Goal: Transaction & Acquisition: Purchase product/service

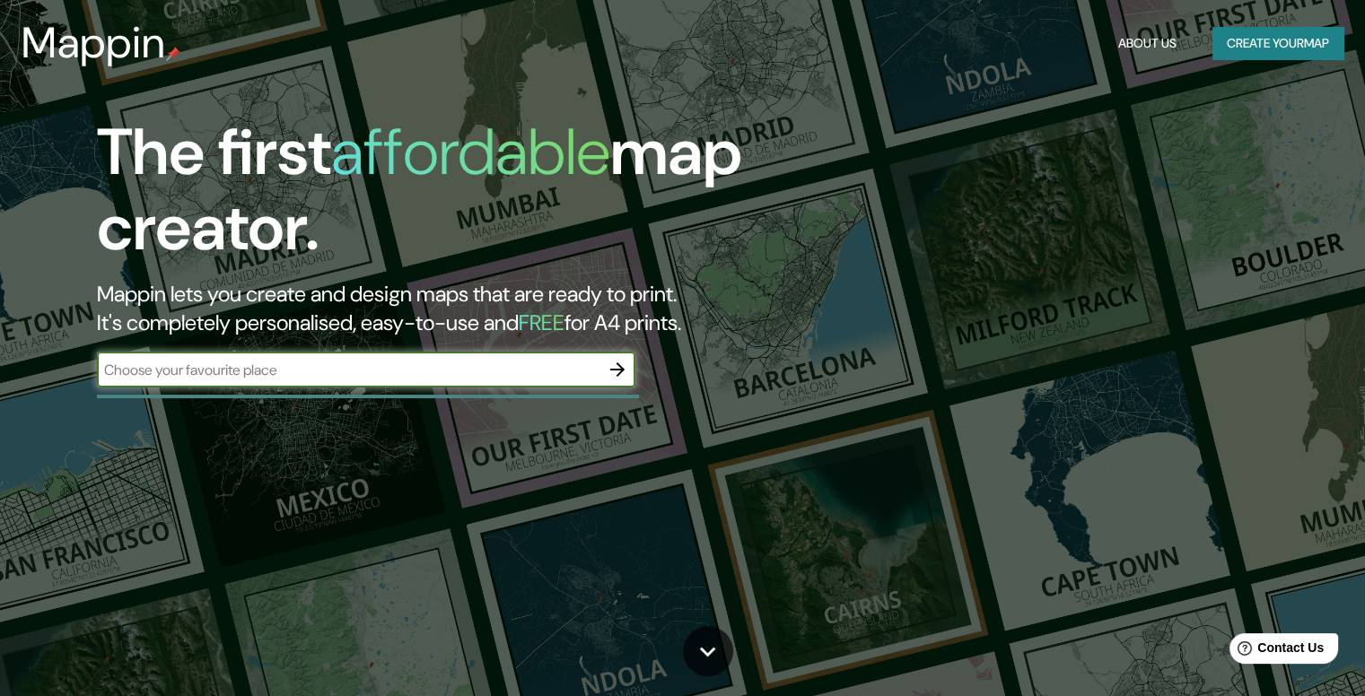
click at [623, 387] on div at bounding box center [617, 370] width 36 height 36
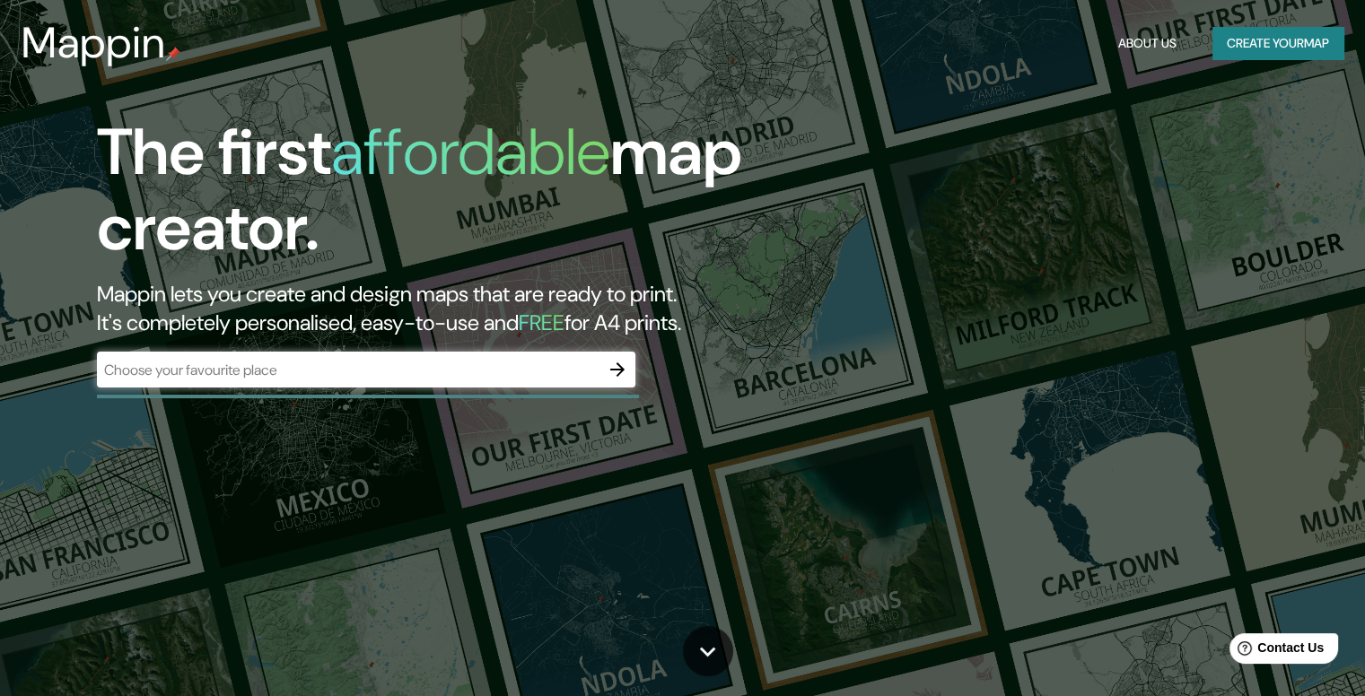
click at [623, 360] on icon "button" at bounding box center [618, 370] width 22 height 22
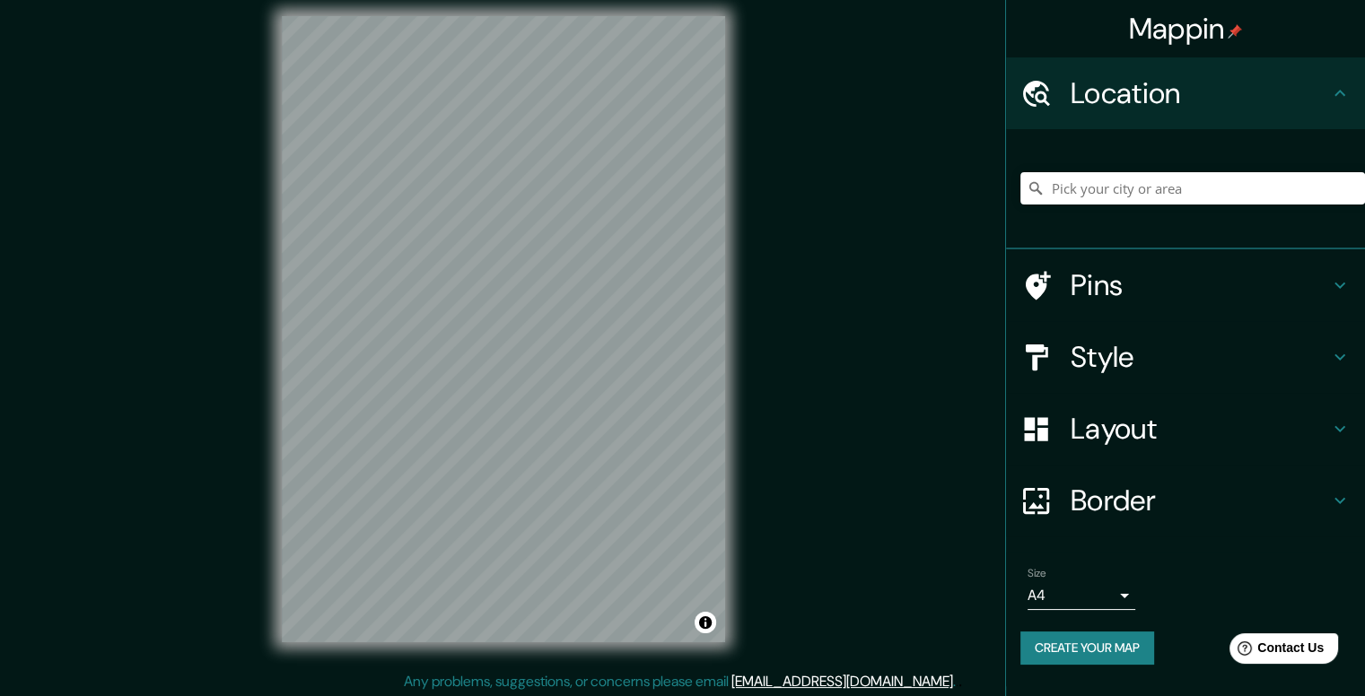
scroll to position [16, 0]
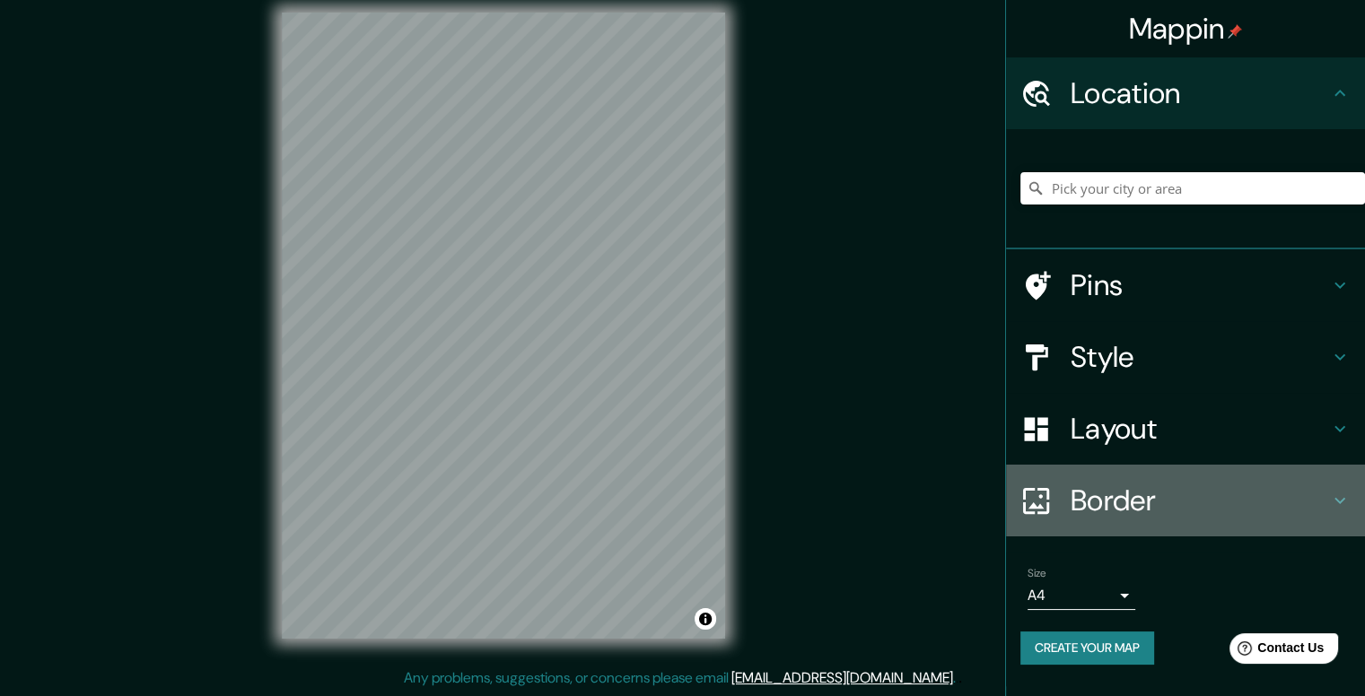
click at [1202, 502] on h4 "Border" at bounding box center [1199, 501] width 258 height 36
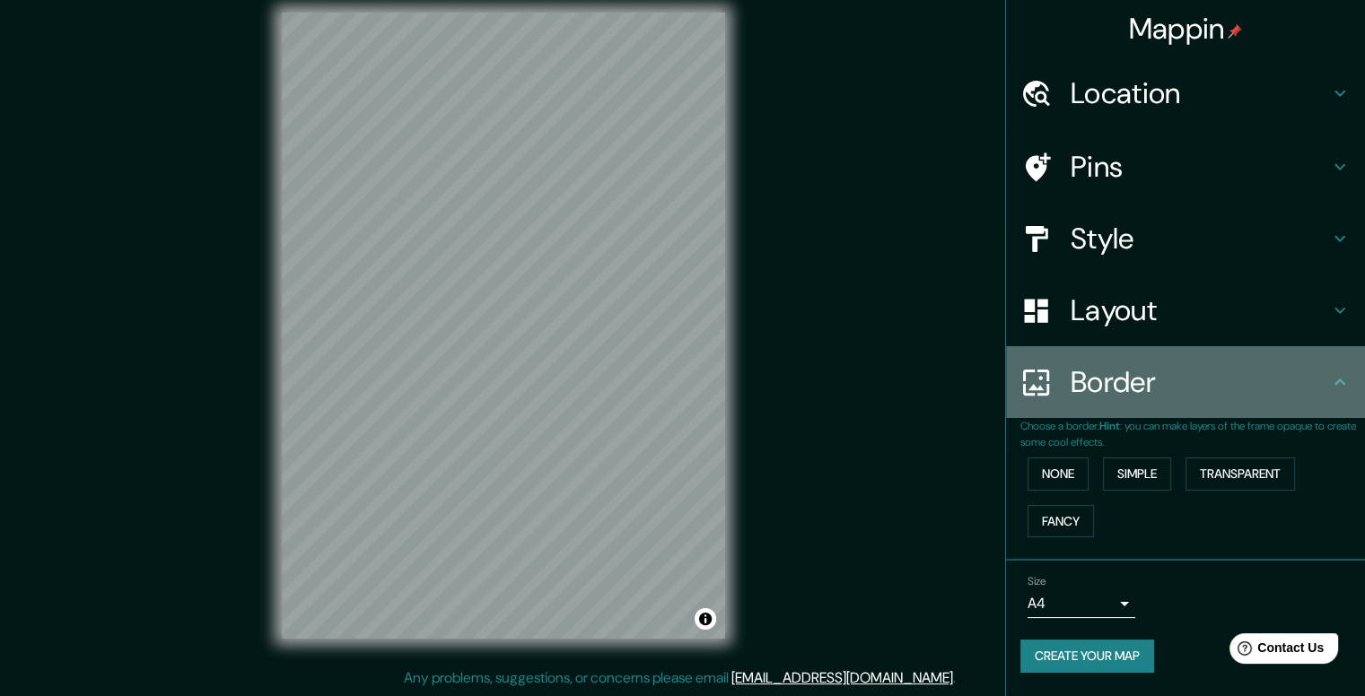
click at [1161, 371] on h4 "Border" at bounding box center [1199, 382] width 258 height 36
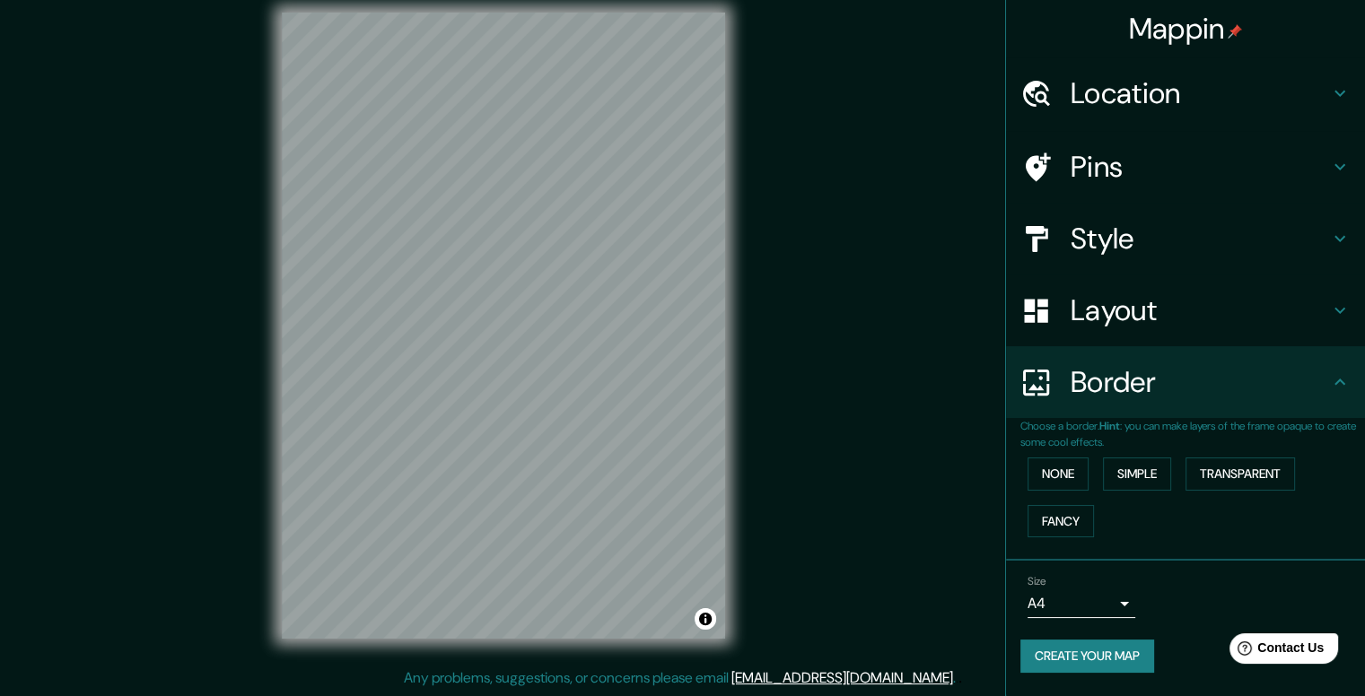
click at [1195, 330] on div "Layout" at bounding box center [1185, 311] width 359 height 72
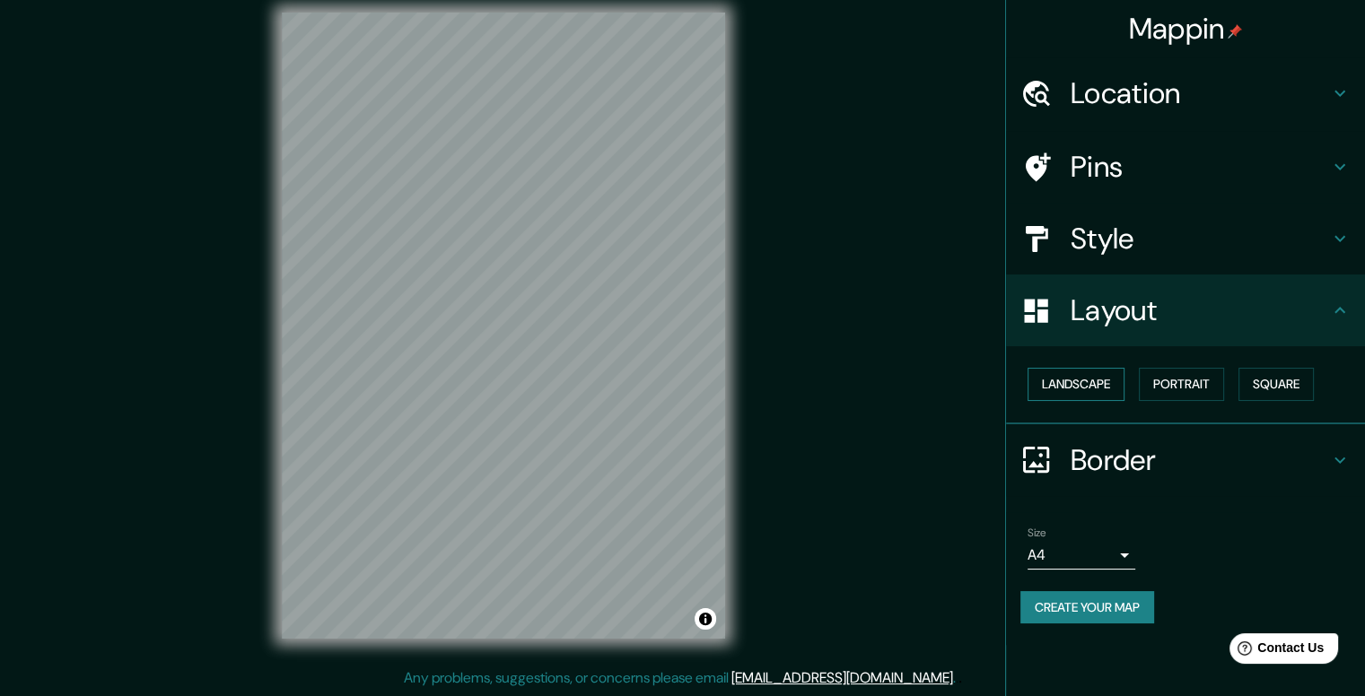
click at [1118, 384] on button "Landscape" at bounding box center [1075, 384] width 97 height 33
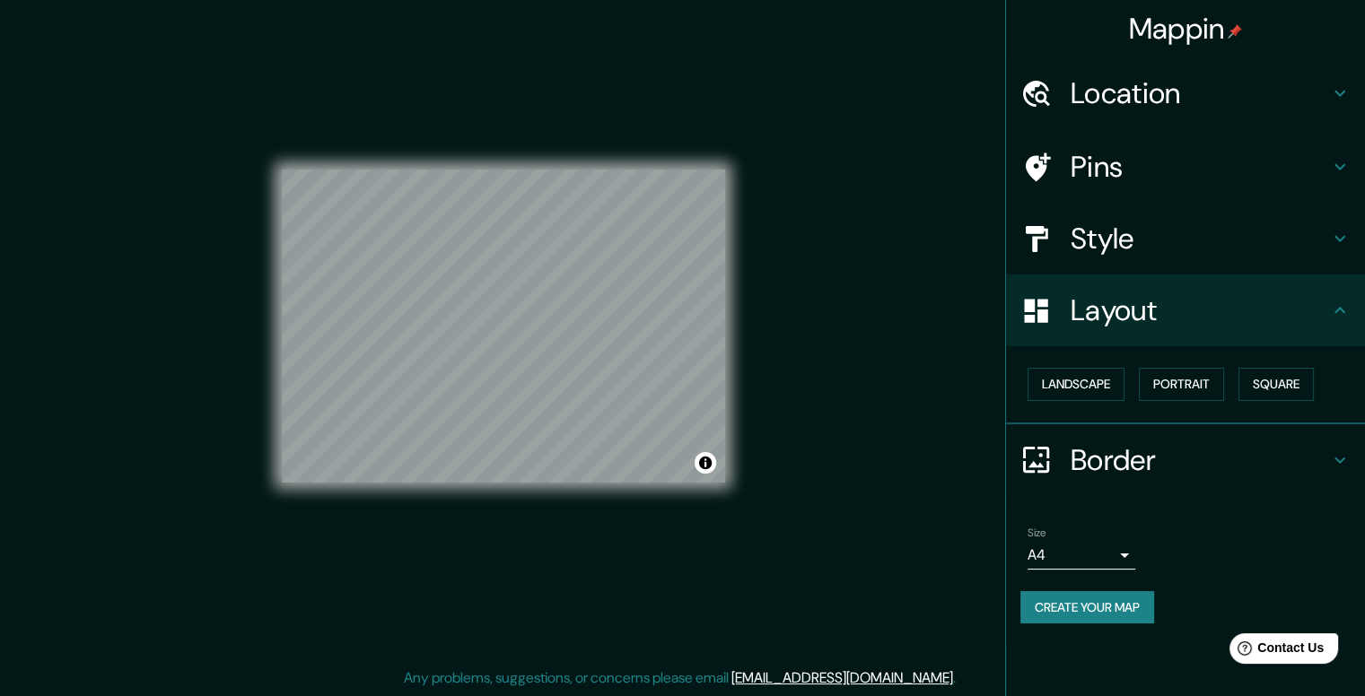
click at [1102, 592] on button "Create your map" at bounding box center [1087, 607] width 134 height 33
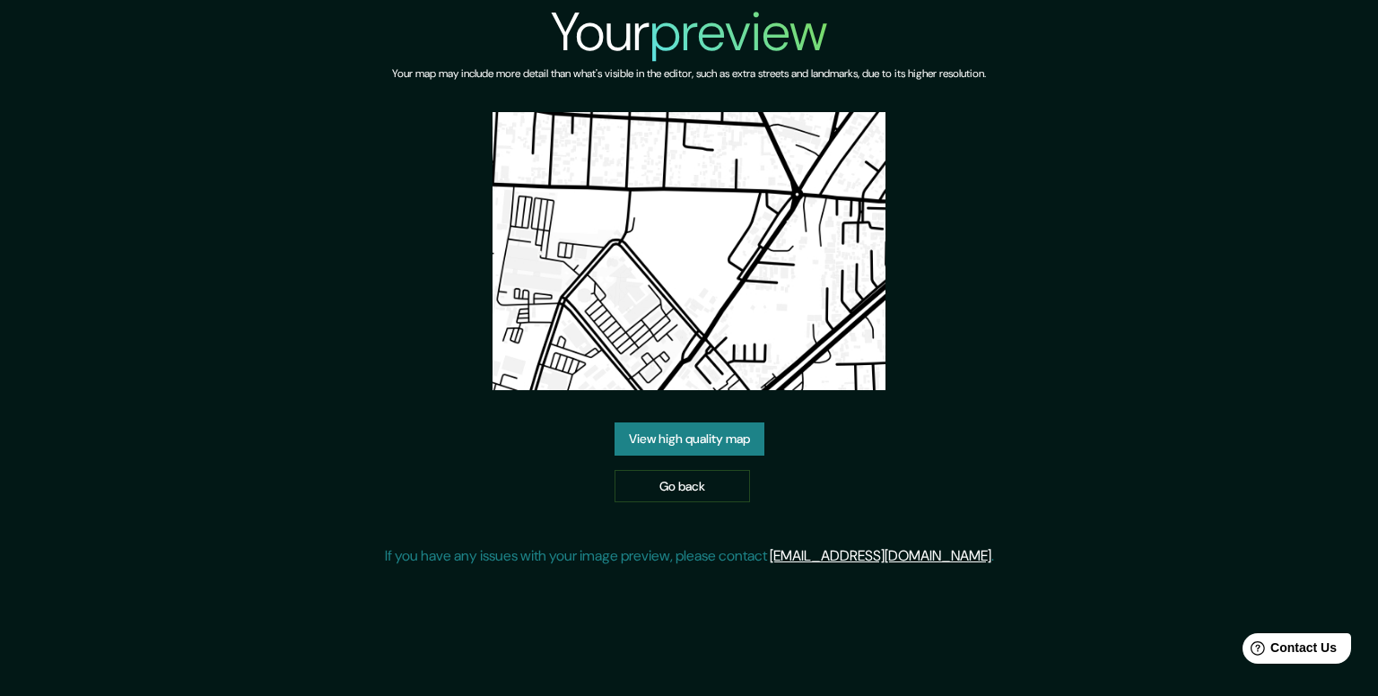
click at [652, 423] on link "View high quality map" at bounding box center [690, 439] width 150 height 33
